Goal: Task Accomplishment & Management: Manage account settings

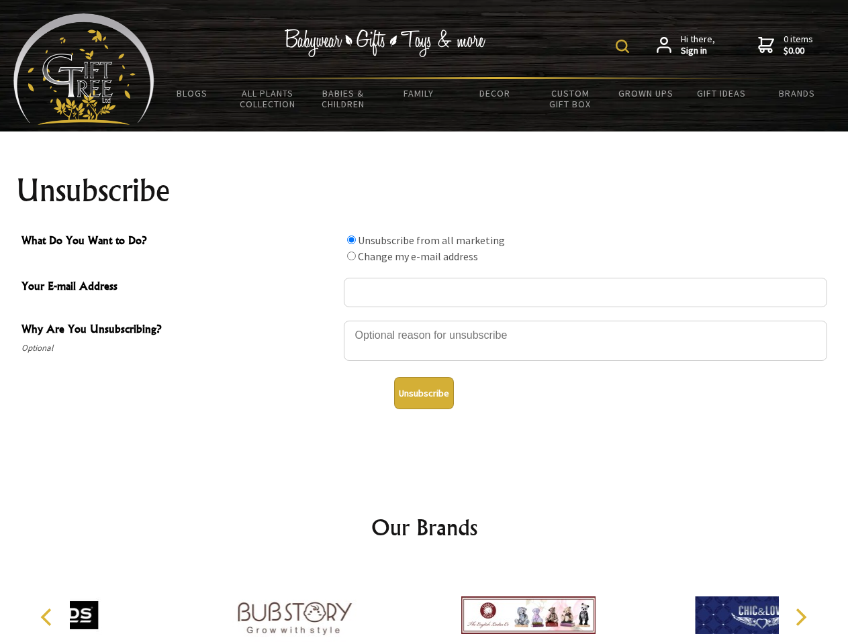
click at [624, 46] on img at bounding box center [621, 46] width 13 height 13
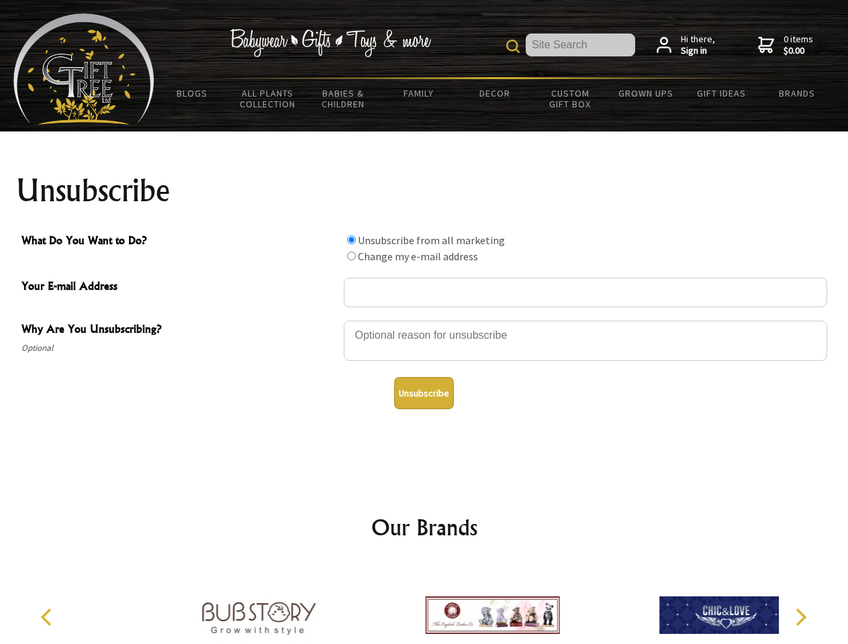
click at [424, 320] on div at bounding box center [585, 342] width 483 height 47
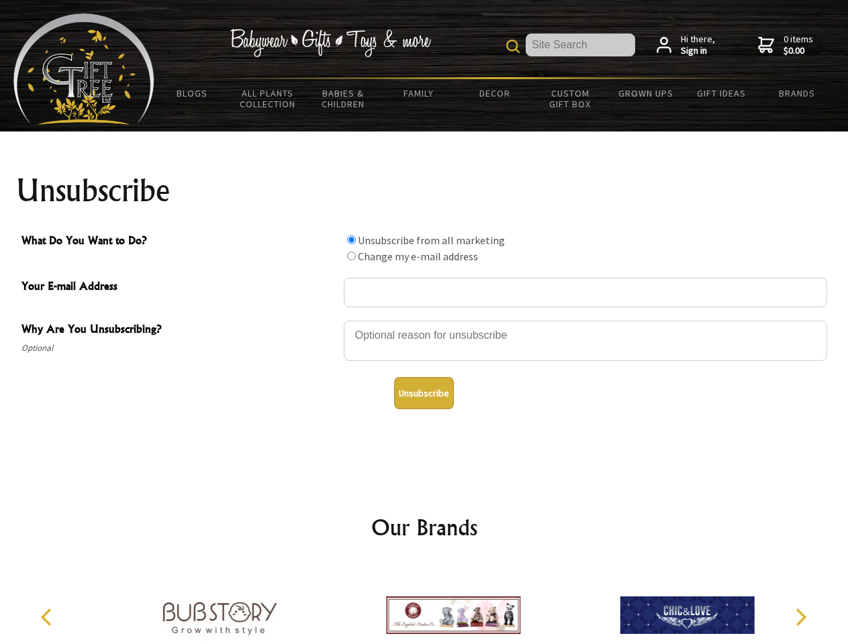
click at [351, 240] on input "What Do You Want to Do?" at bounding box center [351, 240] width 9 height 9
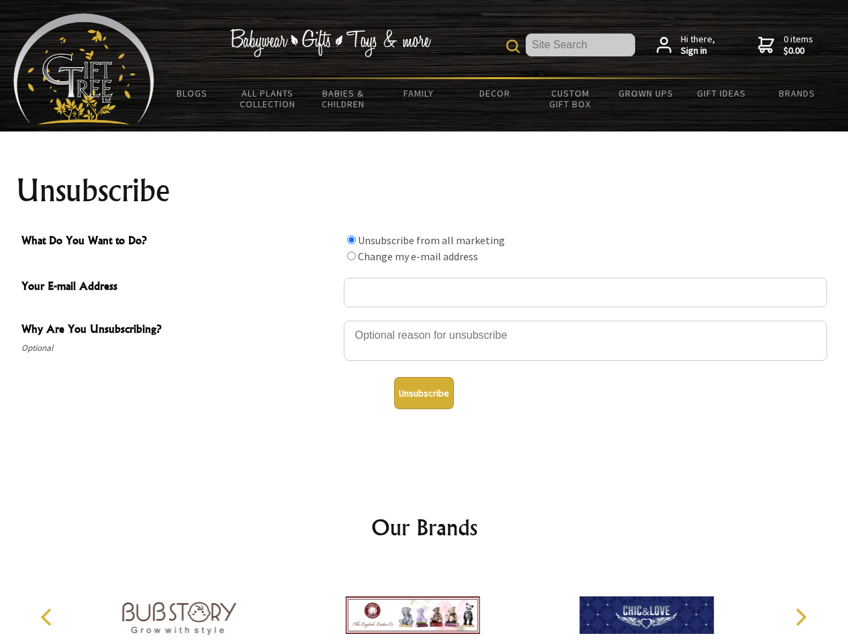
click at [351, 256] on input "What Do You Want to Do?" at bounding box center [351, 256] width 9 height 9
radio input "true"
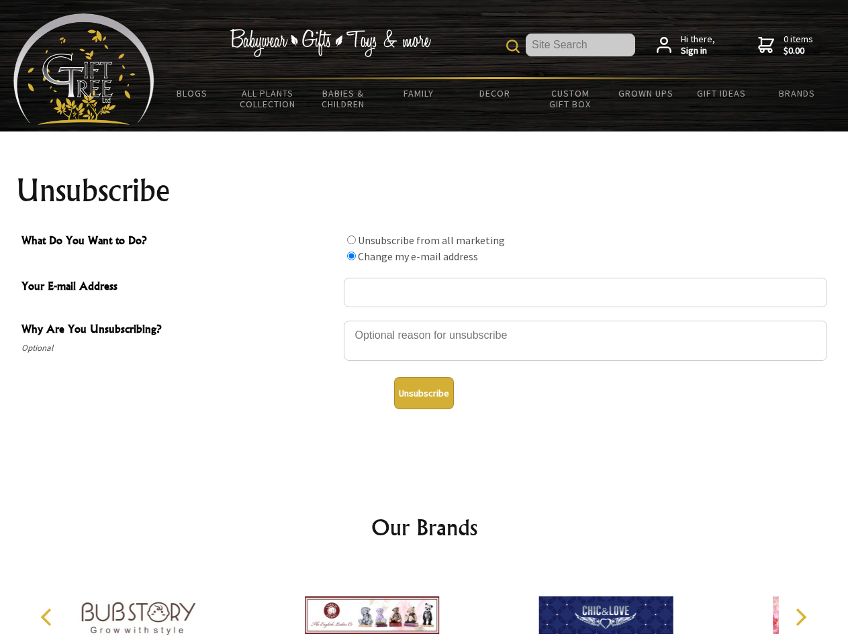
click at [423, 393] on button "Unsubscribe" at bounding box center [424, 393] width 60 height 32
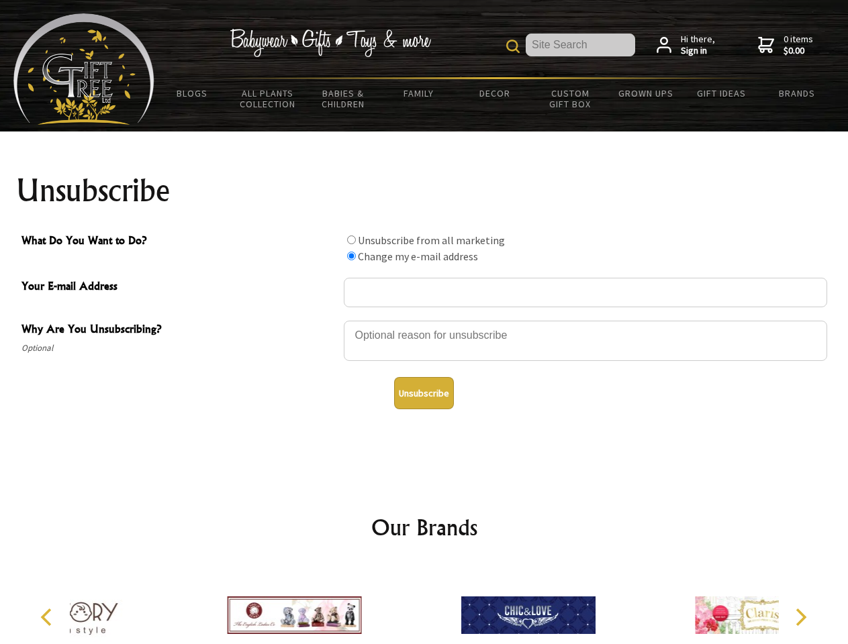
click at [424, 605] on div at bounding box center [528, 617] width 234 height 105
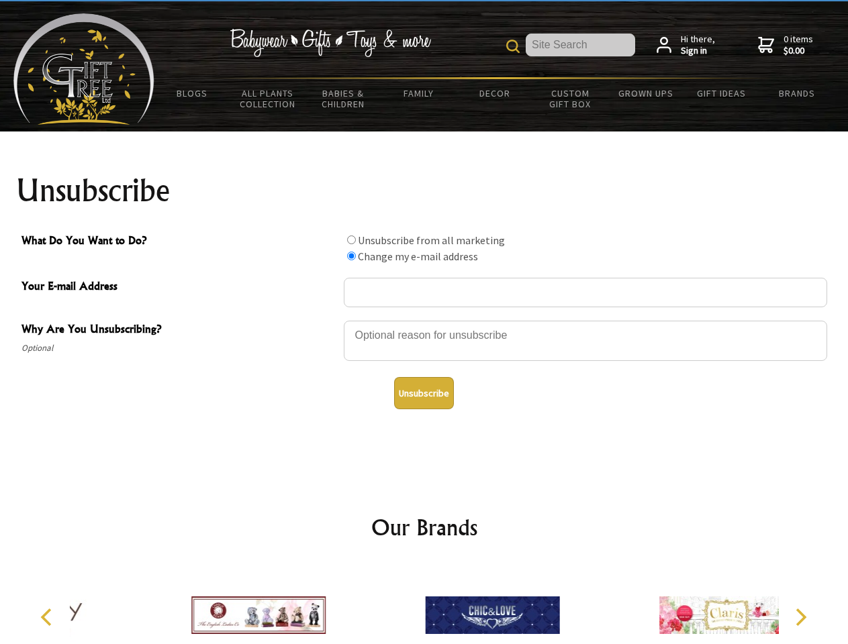
click at [48, 617] on icon "Previous" at bounding box center [47, 617] width 17 height 17
click at [800, 617] on icon "Next" at bounding box center [798, 617] width 17 height 17
